Goal: Find specific page/section: Find specific page/section

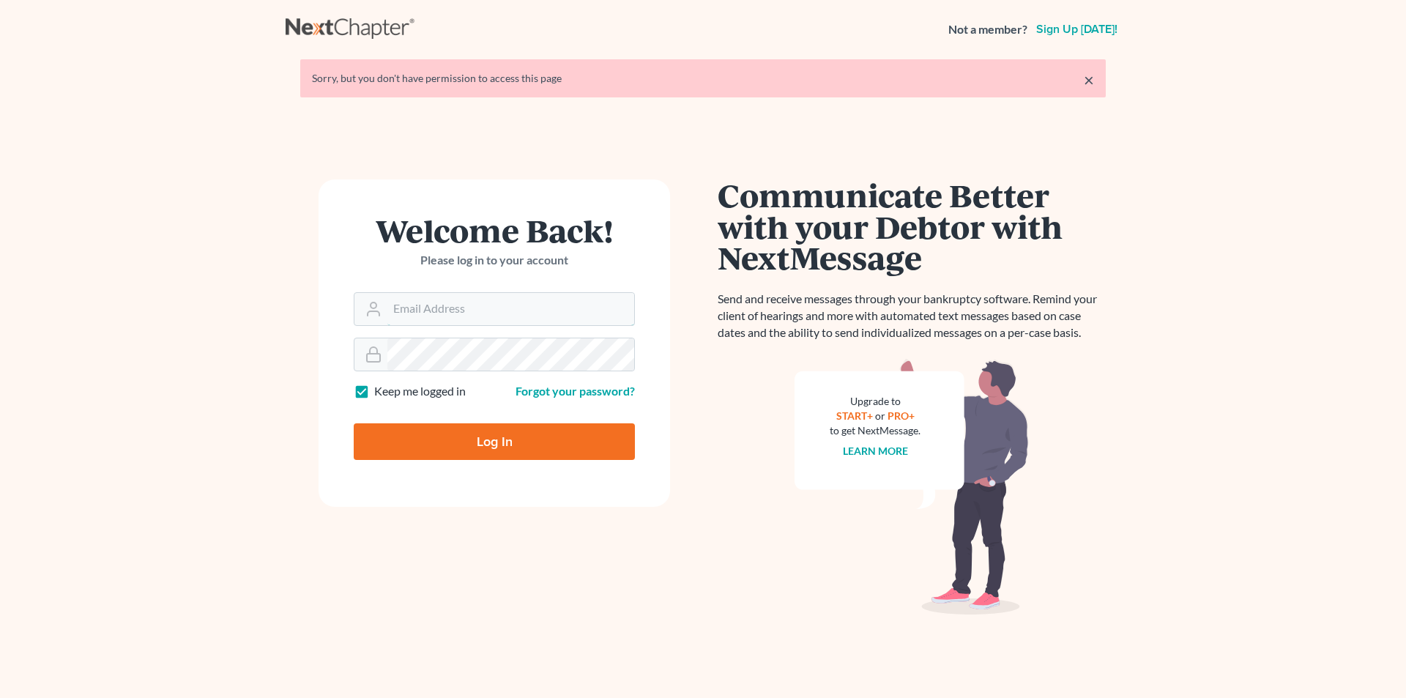
type input "eric@brandonlawyer.com"
click at [524, 445] on input "Log In" at bounding box center [494, 441] width 281 height 37
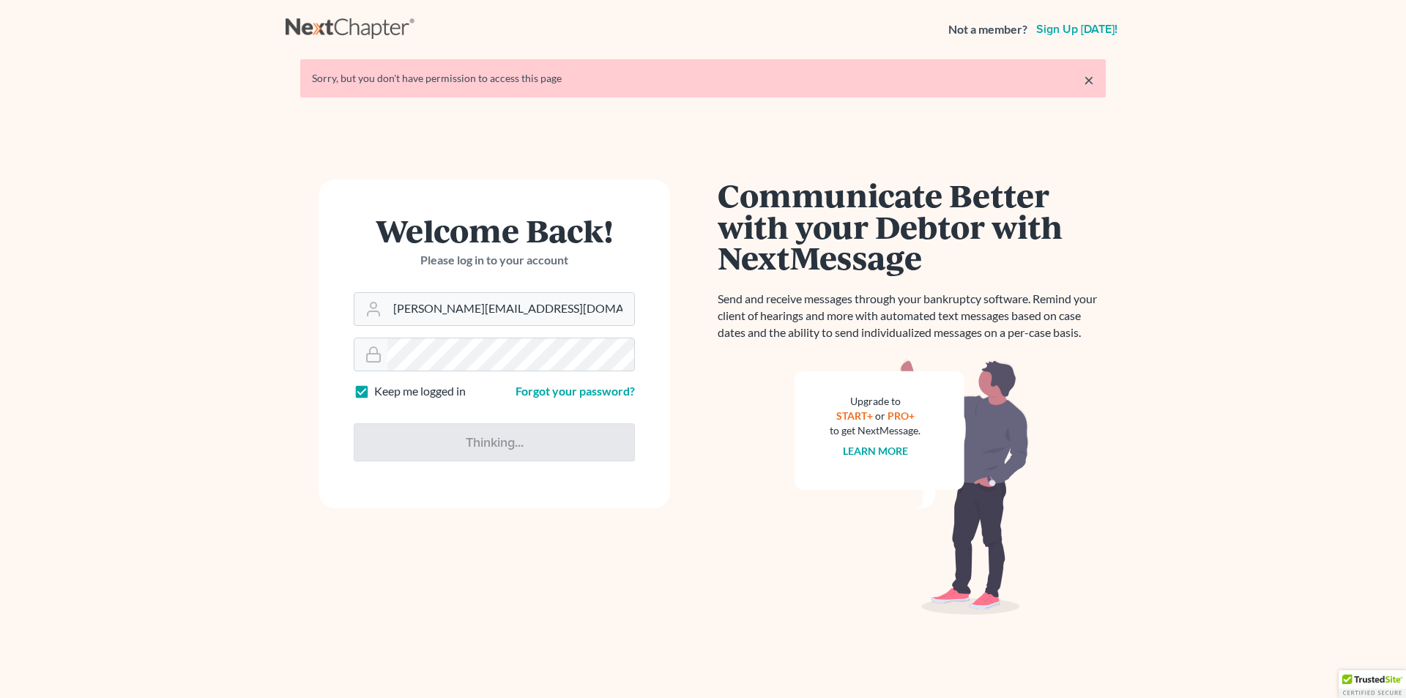
type input "Thinking..."
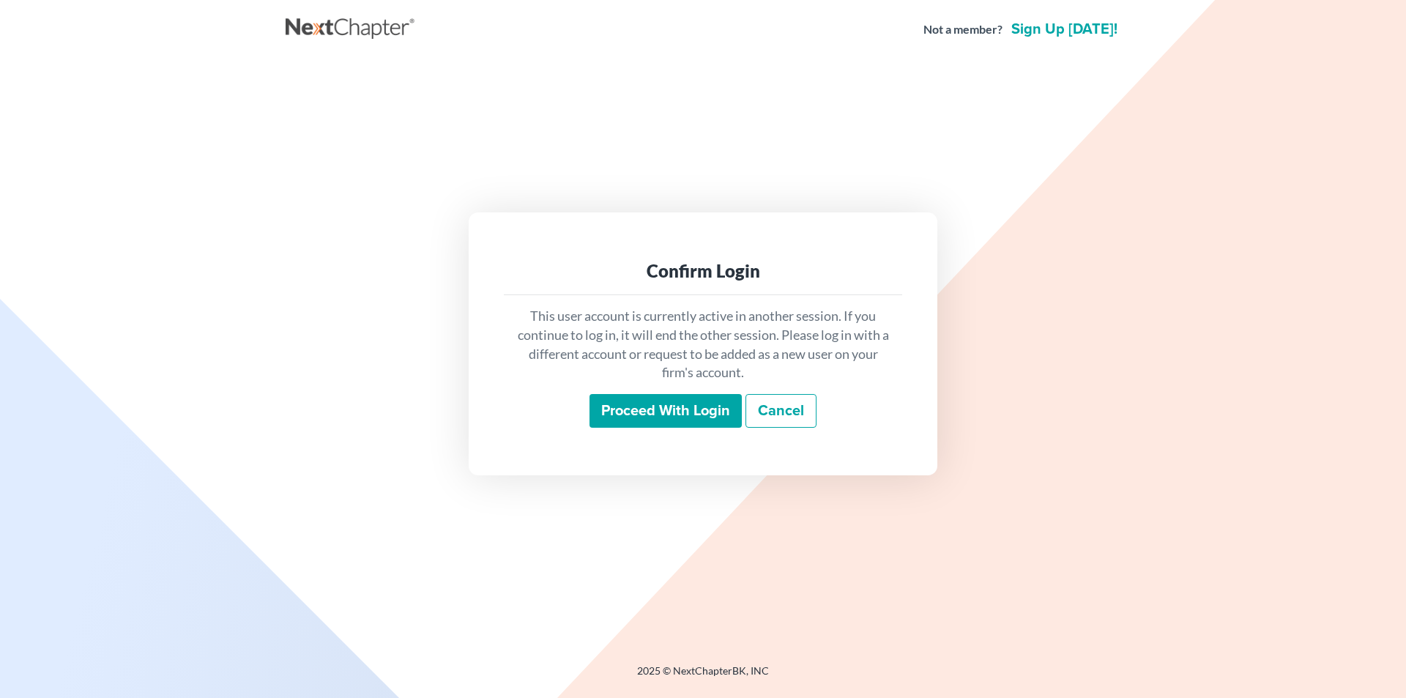
click at [644, 411] on input "Proceed with login" at bounding box center [666, 411] width 152 height 34
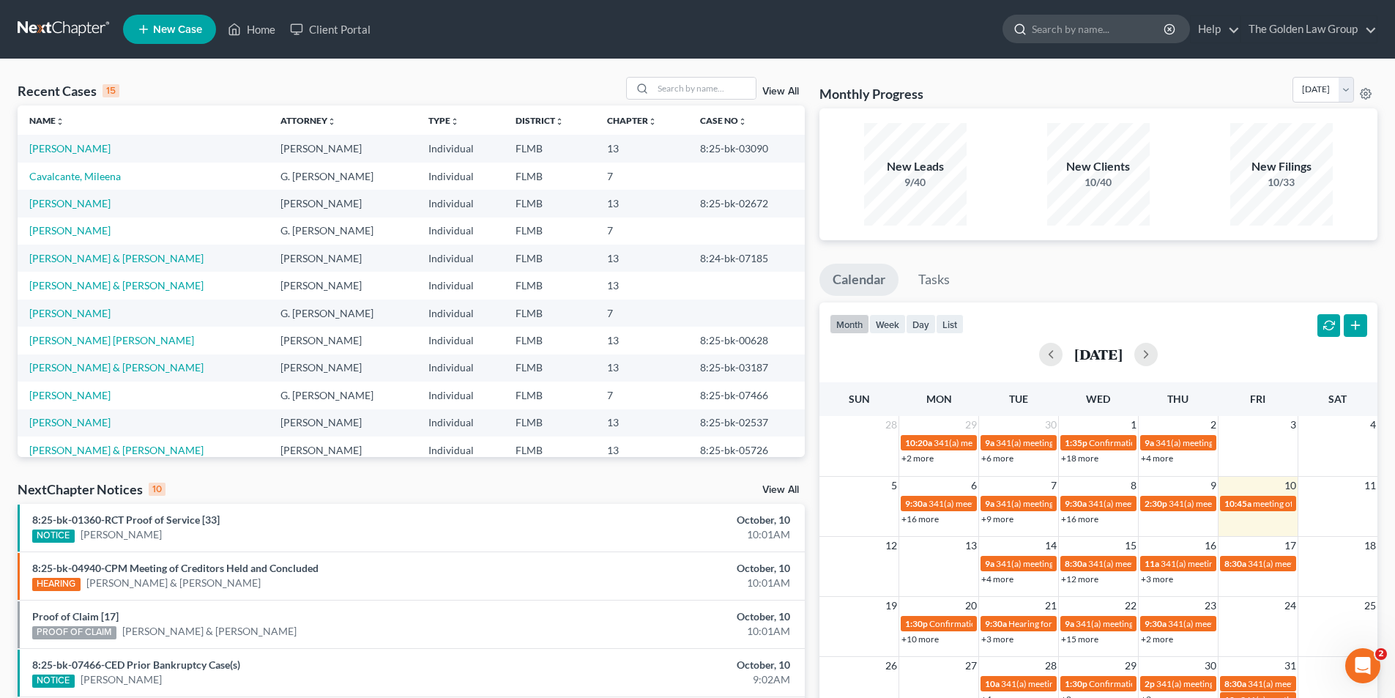
click at [1079, 25] on input "search" at bounding box center [1099, 28] width 134 height 27
type input "[PERSON_NAME]"
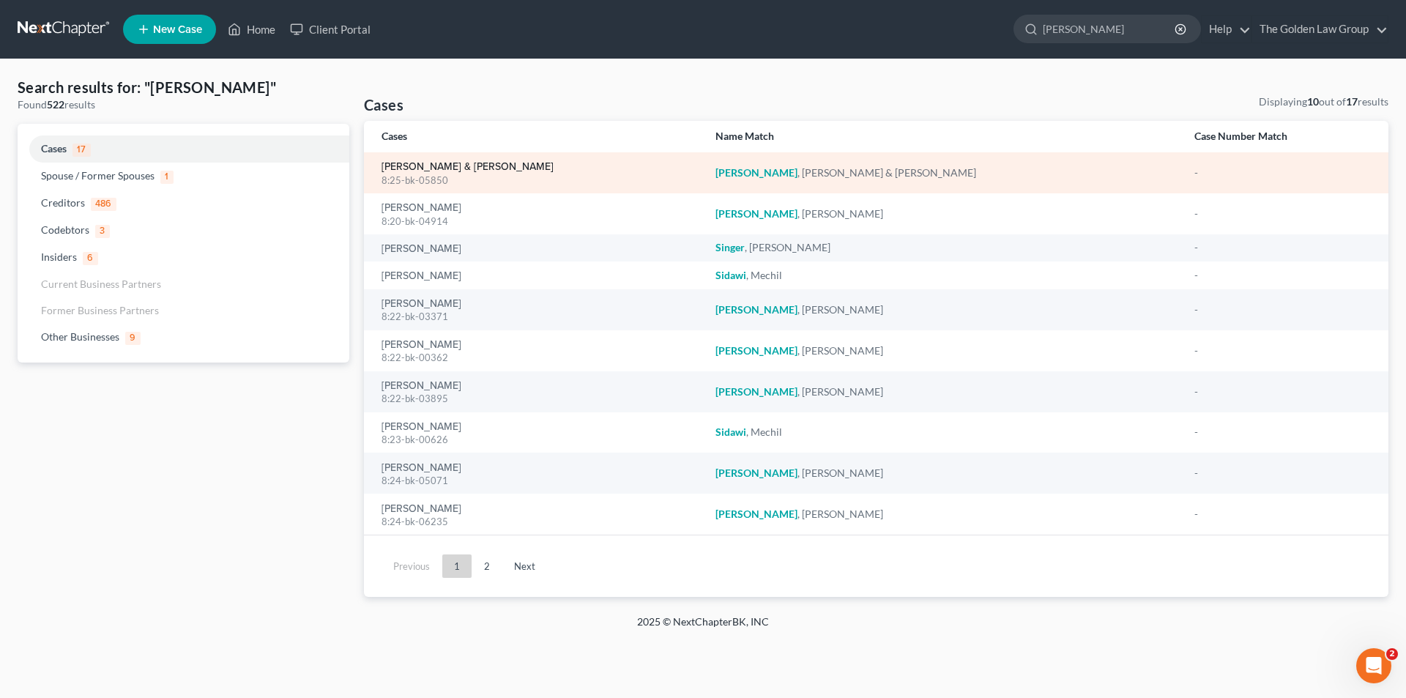
click at [412, 169] on link "[PERSON_NAME] & [PERSON_NAME]" at bounding box center [468, 167] width 172 height 10
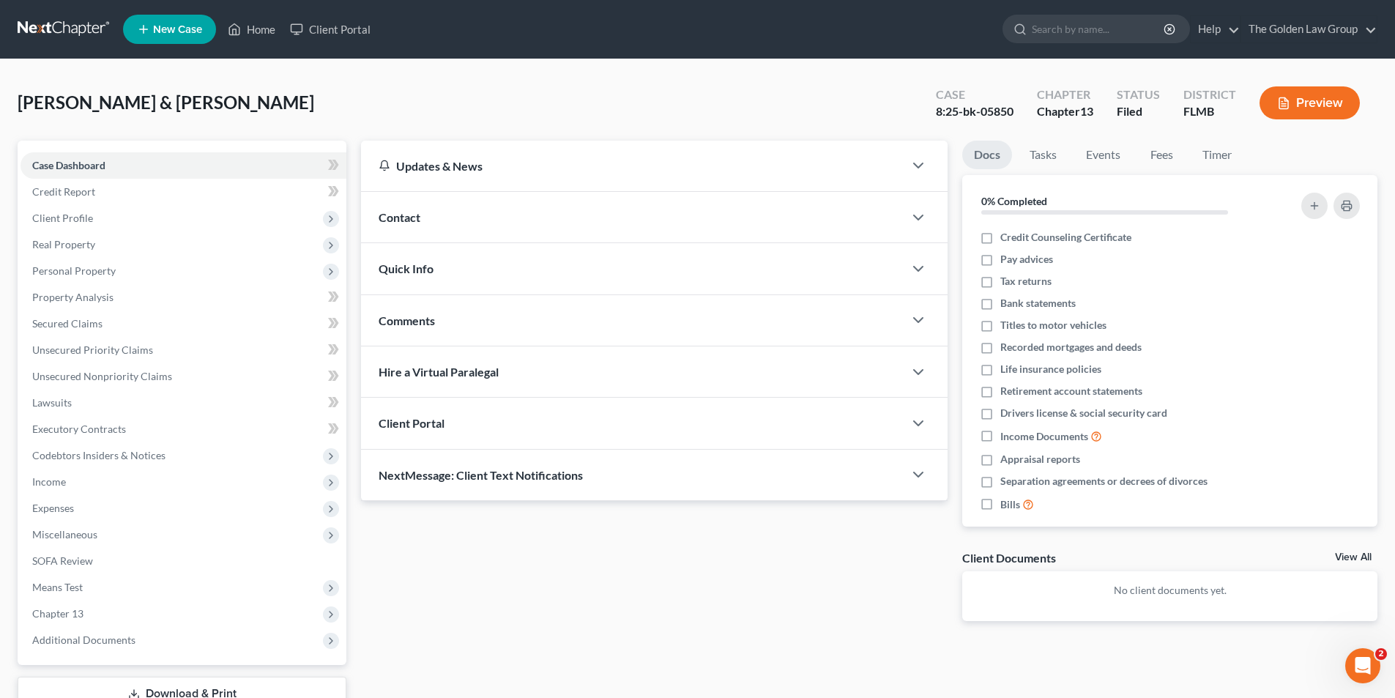
click at [1332, 105] on button "Preview" at bounding box center [1310, 102] width 100 height 33
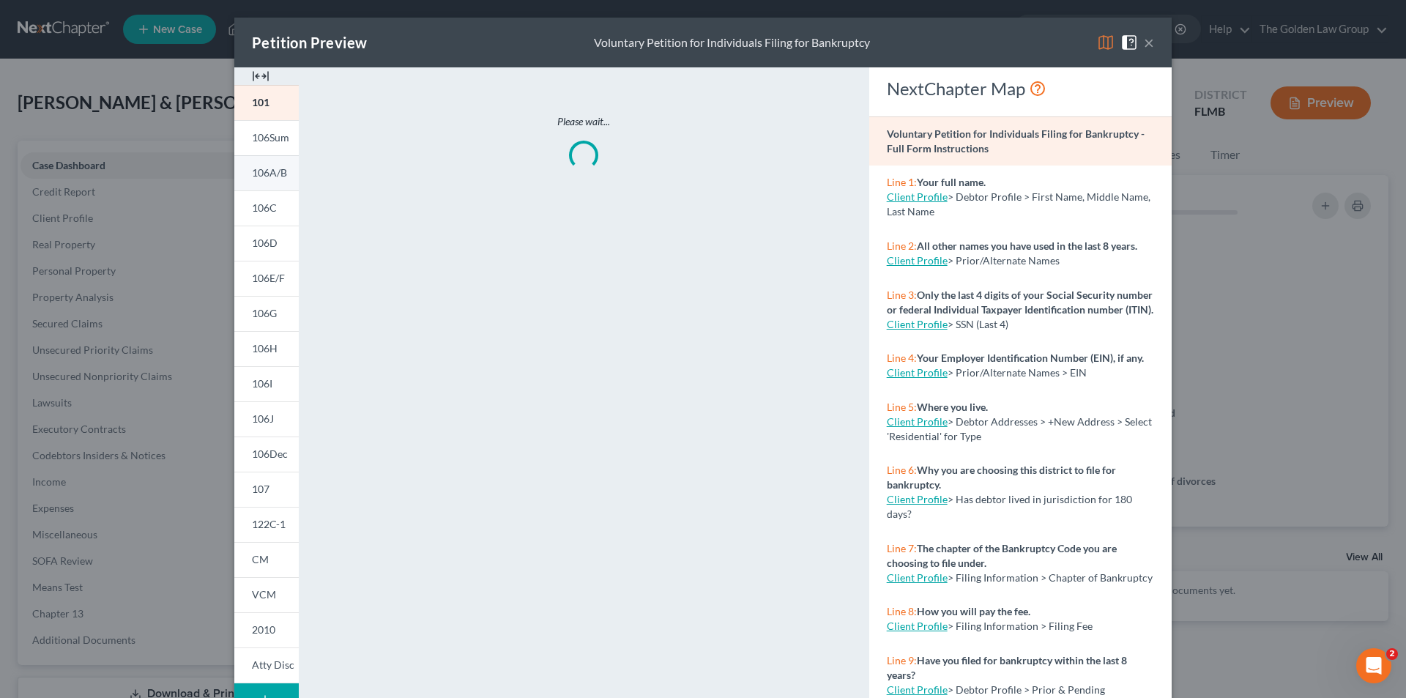
click at [273, 172] on span "106A/B" at bounding box center [269, 172] width 35 height 12
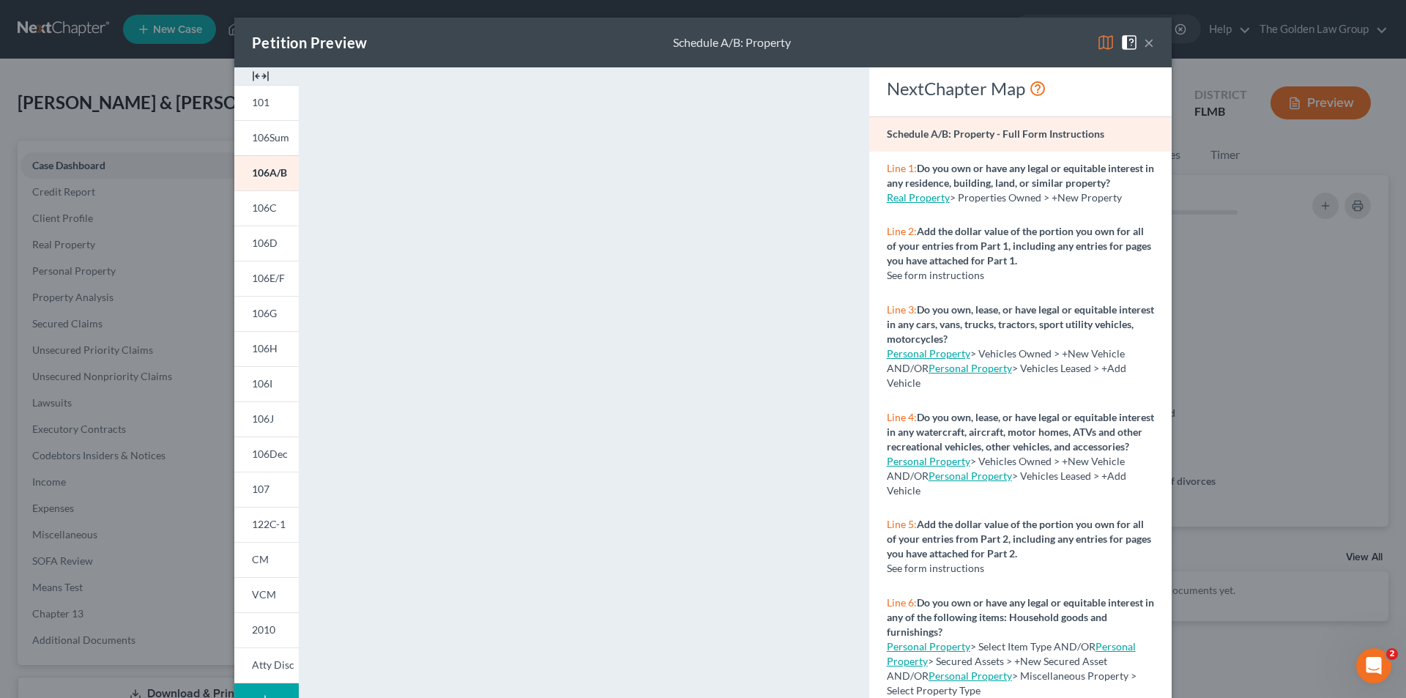
click at [178, 224] on div "Petition Preview Schedule A/B: Property × 101 106Sum 106A/B 106C 106D 106E/F 10…" at bounding box center [703, 349] width 1406 height 698
